Goal: Task Accomplishment & Management: Use online tool/utility

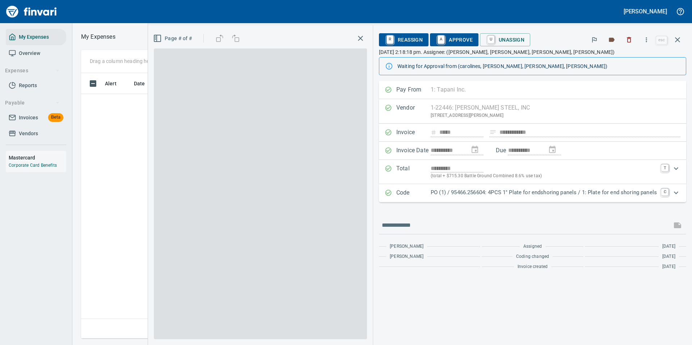
click at [679, 193] on icon "Expand" at bounding box center [676, 193] width 9 height 9
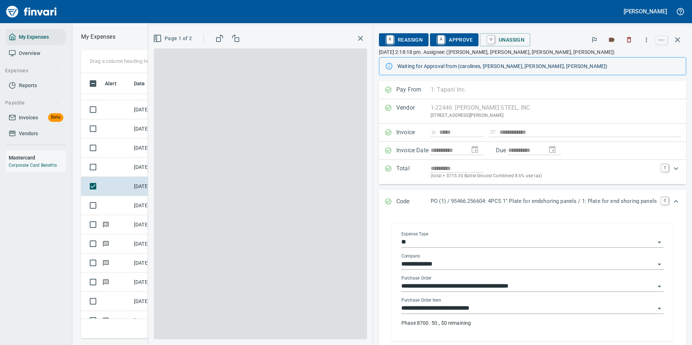
scroll to position [72, 0]
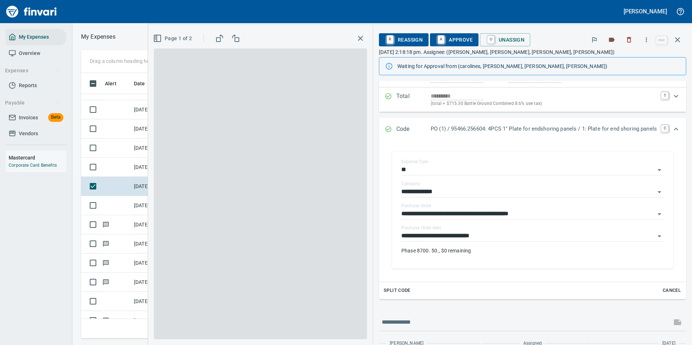
click at [672, 129] on icon "Expand" at bounding box center [676, 129] width 9 height 9
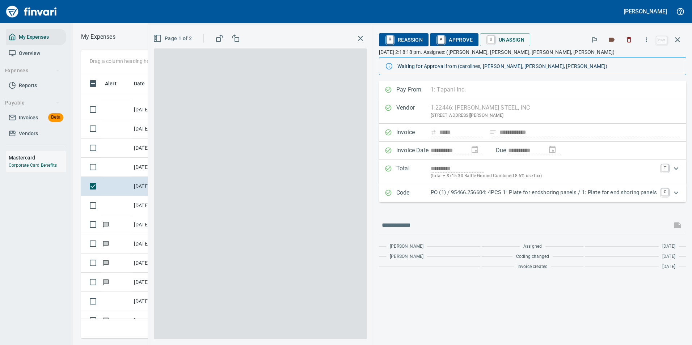
click at [678, 38] on icon "button" at bounding box center [678, 39] width 9 height 9
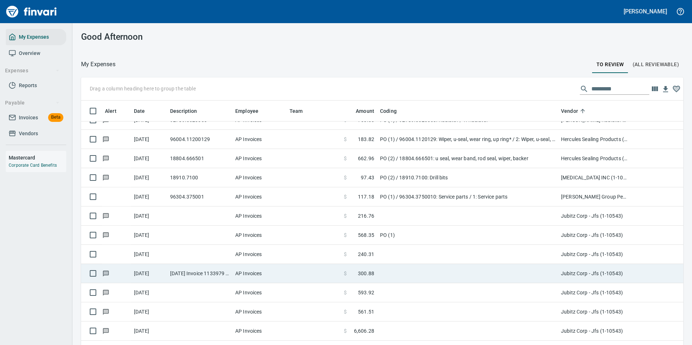
scroll to position [1521, 0]
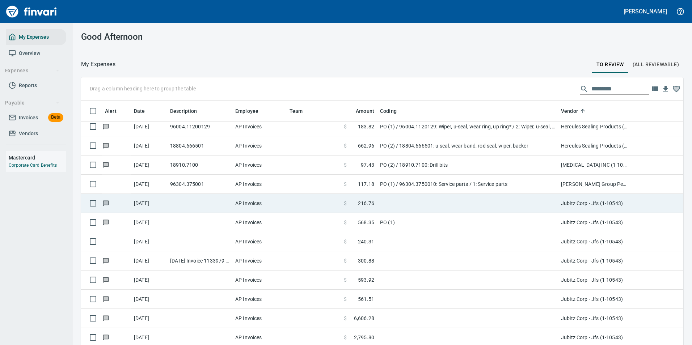
click at [473, 207] on td at bounding box center [467, 203] width 181 height 19
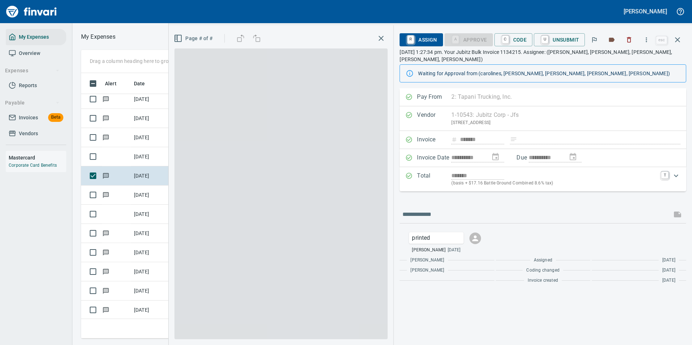
scroll to position [255, 411]
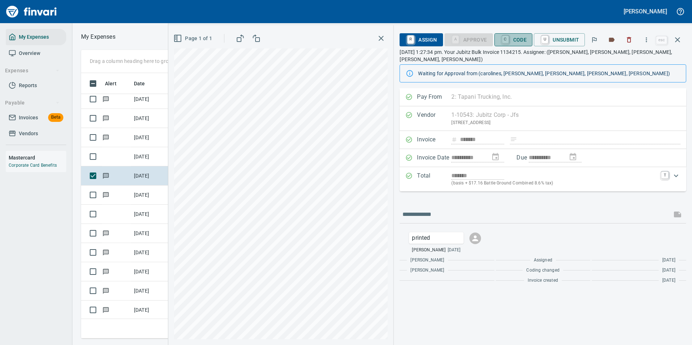
click at [514, 42] on span "C Code" at bounding box center [513, 40] width 27 height 12
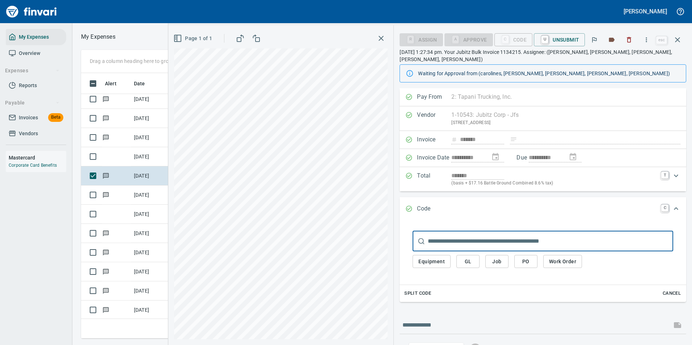
click at [443, 257] on span "Equipment" at bounding box center [432, 261] width 26 height 9
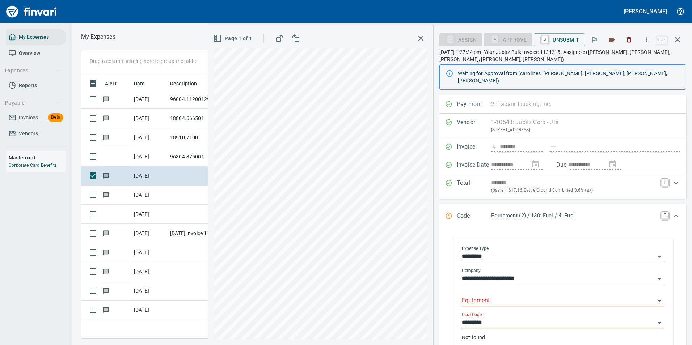
scroll to position [72, 0]
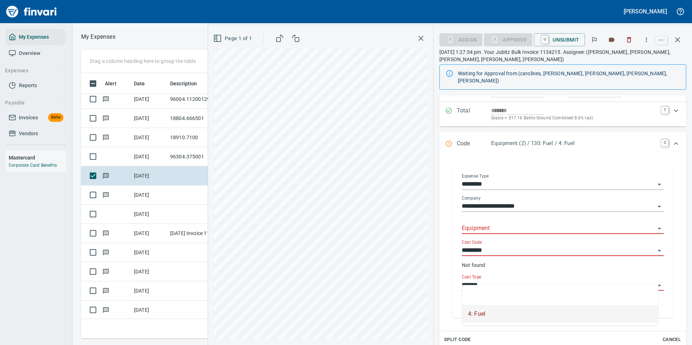
click at [477, 281] on input "*******" at bounding box center [558, 286] width 193 height 10
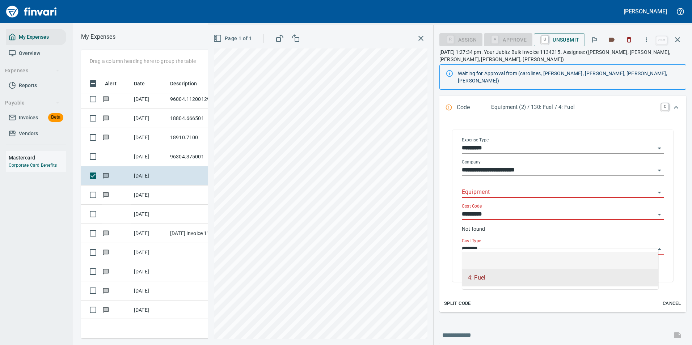
scroll to position [255, 411]
click at [492, 210] on input "*********" at bounding box center [558, 215] width 193 height 10
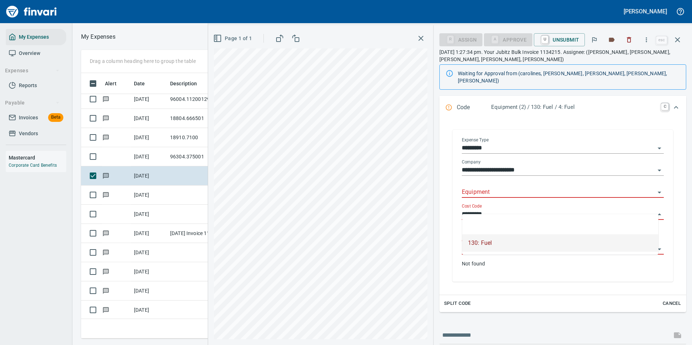
click at [492, 210] on input "*********" at bounding box center [558, 215] width 193 height 10
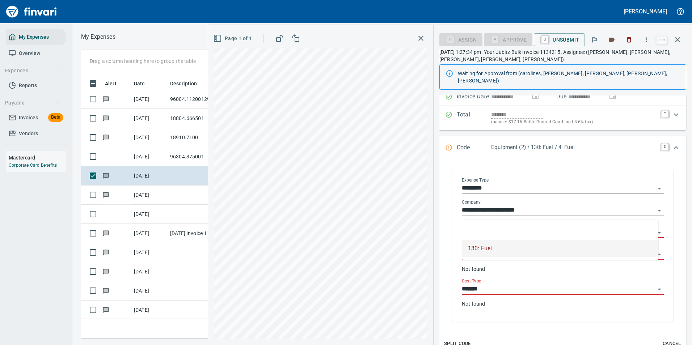
scroll to position [0, 0]
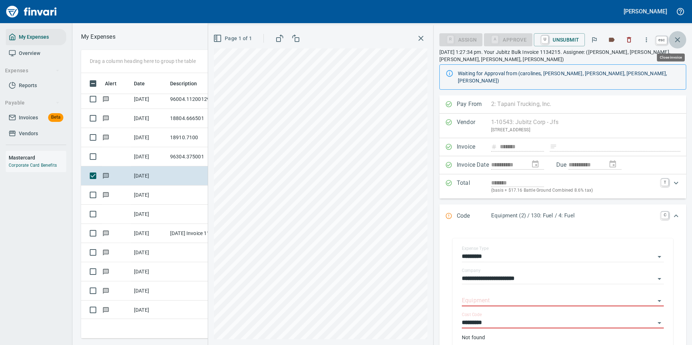
click at [679, 41] on icon "button" at bounding box center [677, 39] width 5 height 5
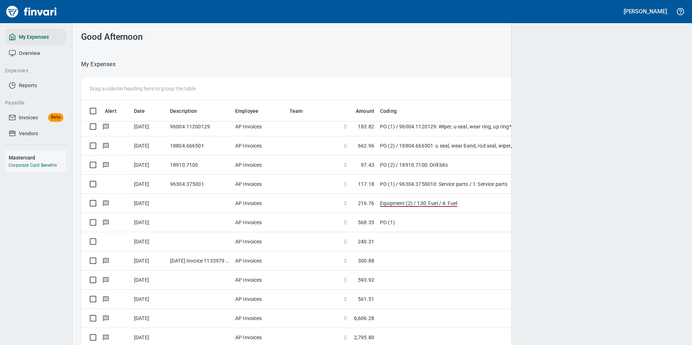
scroll to position [260, 585]
